Goal: Transaction & Acquisition: Book appointment/travel/reservation

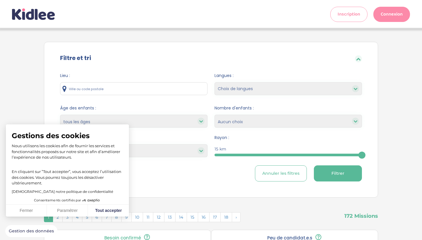
click at [29, 213] on button "Fermer" at bounding box center [26, 211] width 41 height 12
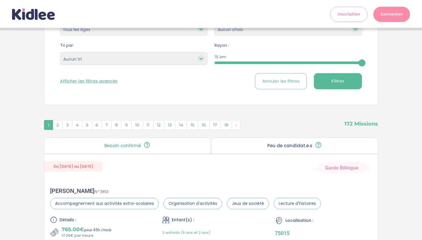
click at [91, 74] on div "Afficher les filtres avancés Annuler les filtres Filtrer" at bounding box center [211, 81] width 302 height 16
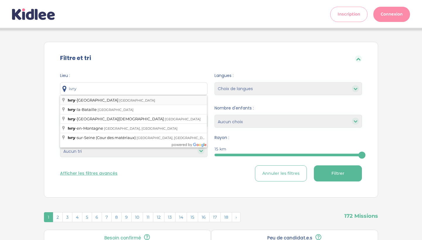
type input "Ivry-sur-Seine, France"
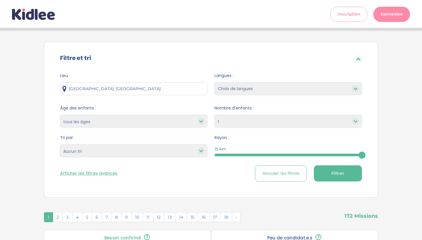
select select "2"
select select
drag, startPoint x: 362, startPoint y: 156, endPoint x: 325, endPoint y: 161, distance: 37.6
click at [324, 161] on form "Lieu : Ivry-sur-Seine, France Langues : Choix de langues anglais espagnol arabe…" at bounding box center [211, 127] width 302 height 109
click at [330, 173] on button "Filtrer" at bounding box center [338, 174] width 48 height 16
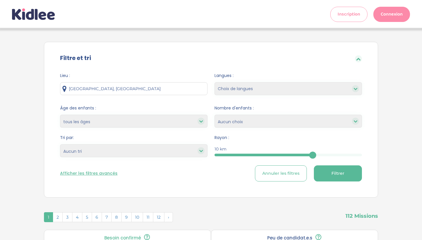
click at [329, 175] on button "Filtrer" at bounding box center [338, 174] width 48 height 16
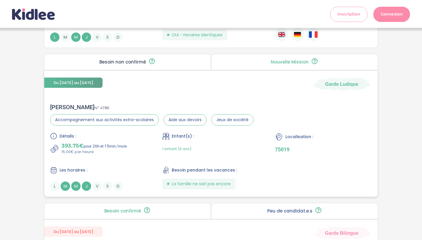
scroll to position [325, 0]
click at [329, 175] on div "Détails : 393.75€ pour 26h et 15min /mois 15.00€ par heure Enfant(s) : 1 enfant…" at bounding box center [211, 162] width 322 height 58
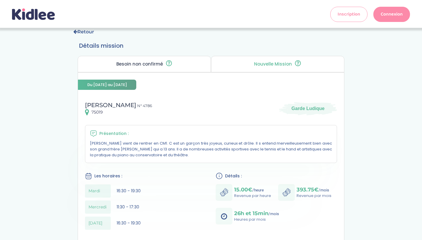
scroll to position [14, 0]
click at [88, 36] on div "Retour Détails mission Besoin non confirmé La famille a publié son besoin mais …" at bounding box center [210, 223] width 293 height 401
click at [89, 33] on link "Retour" at bounding box center [83, 31] width 21 height 6
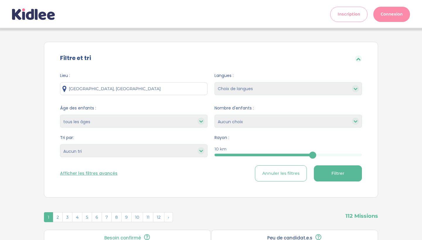
click at [176, 146] on select "Heures par semaine (croissant) Heures par semaine (décroissant) Date de démarra…" at bounding box center [133, 151] width 147 height 13
click at [230, 124] on select "1 2 3 4 Aucun choix" at bounding box center [288, 121] width 147 height 13
select select "1"
click at [285, 94] on select "Choix de langues anglais espagnol arabe portugais italien allemand chinois russ…" at bounding box center [288, 88] width 147 height 13
click at [349, 178] on button "Filtrer" at bounding box center [338, 174] width 48 height 16
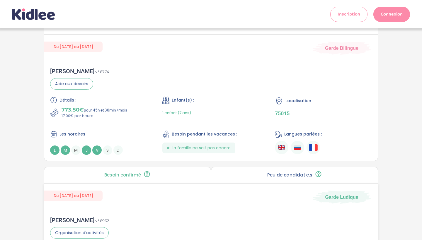
scroll to position [362, 0]
click at [64, 138] on div "Les horaires : L M M J V S D" at bounding box center [98, 142] width 97 height 24
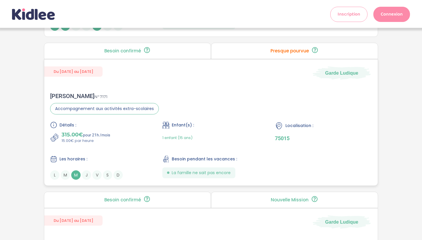
scroll to position [1236, 0]
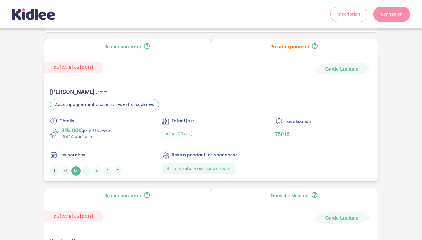
click at [86, 123] on div "Détails :" at bounding box center [98, 121] width 97 height 7
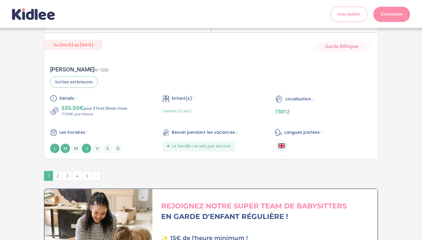
scroll to position [1560, 0]
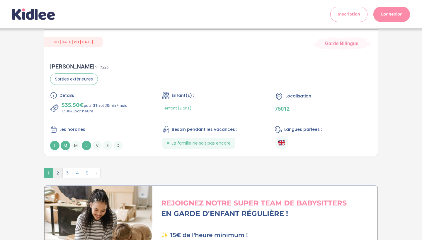
click at [58, 178] on span "2" at bounding box center [58, 173] width 10 height 10
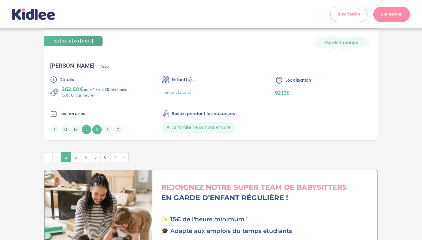
scroll to position [1560, 0]
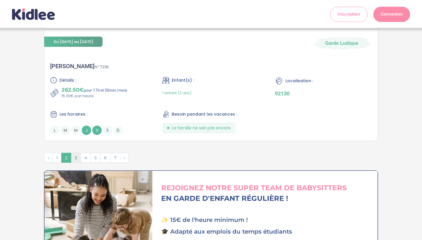
click at [73, 159] on span "3" at bounding box center [76, 158] width 10 height 10
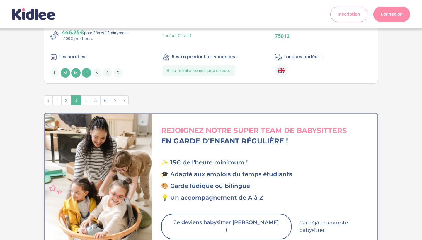
scroll to position [1546, 0]
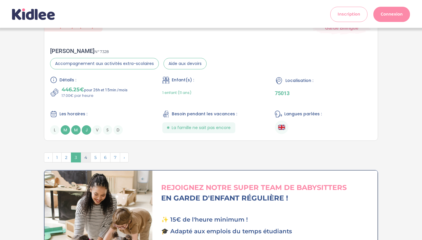
click at [85, 158] on span "4" at bounding box center [86, 158] width 10 height 10
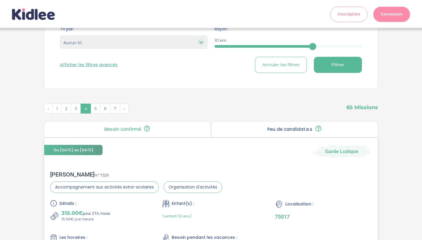
scroll to position [107, 0]
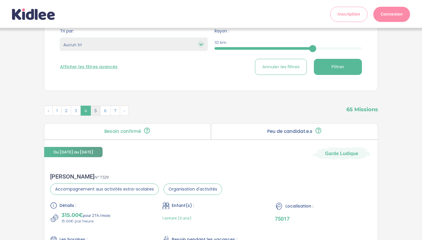
click at [94, 112] on span "5" at bounding box center [96, 111] width 10 height 10
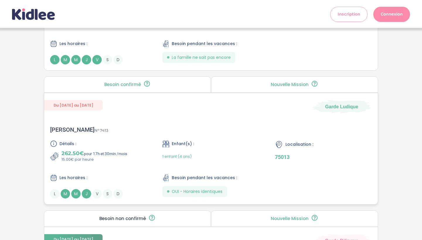
scroll to position [303, 0]
click at [118, 124] on div "Alexandra B . N° 7413 Détails : 262.50€ pour 17h et 30min /mois 15.00€ par heur…" at bounding box center [211, 162] width 334 height 84
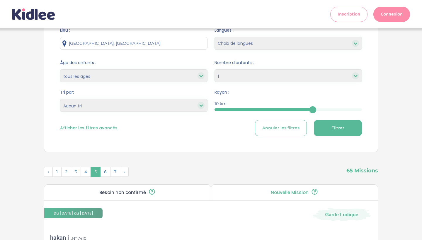
scroll to position [52, 0]
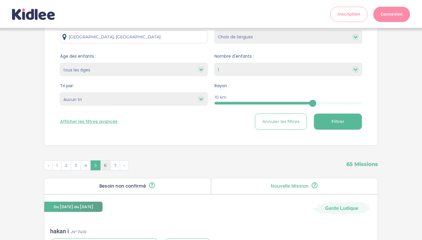
click at [102, 163] on span "6" at bounding box center [105, 166] width 10 height 10
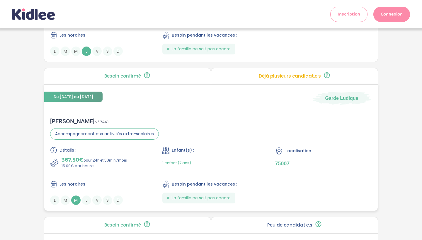
scroll to position [744, 0]
click at [100, 166] on p "15.00€ par heure" at bounding box center [94, 166] width 65 height 6
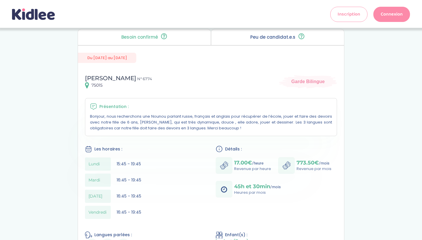
scroll to position [41, 0]
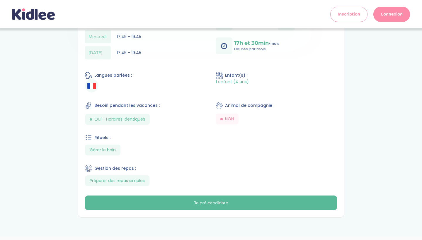
scroll to position [189, 0]
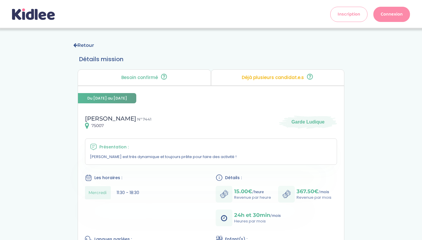
click at [80, 44] on link "Retour" at bounding box center [83, 46] width 21 height 6
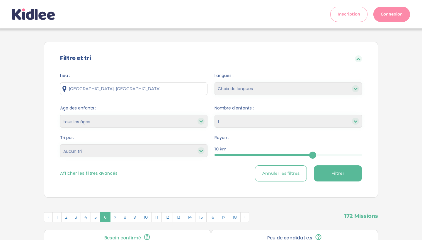
select select "1"
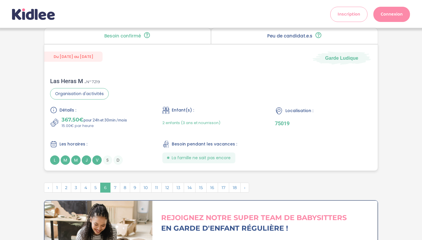
scroll to position [1539, 0]
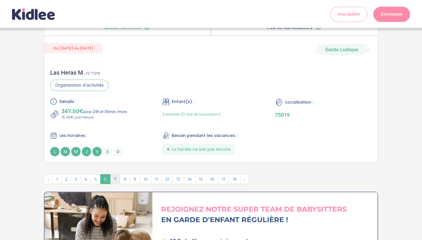
click at [115, 181] on span "7" at bounding box center [115, 179] width 10 height 10
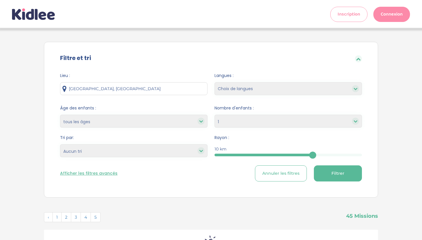
scroll to position [0, 0]
